Goal: Task Accomplishment & Management: Manage account settings

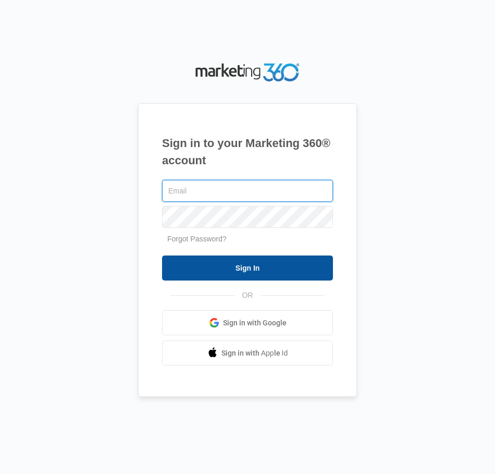
type input "john@megastorebuilders.com"
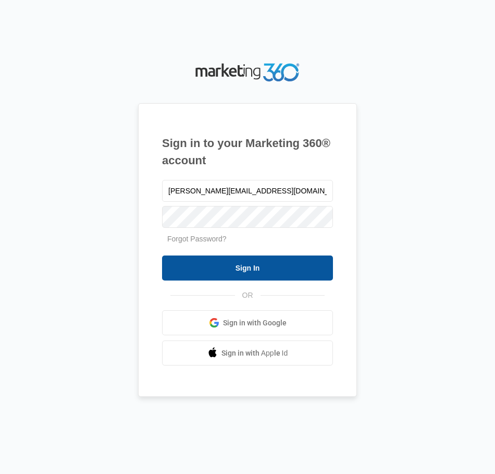
click at [264, 268] on input "Sign In" at bounding box center [247, 267] width 171 height 25
